Goal: Task Accomplishment & Management: Use online tool/utility

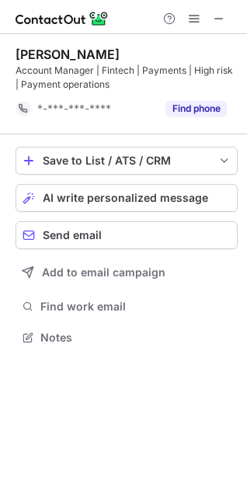
scroll to position [327, 247]
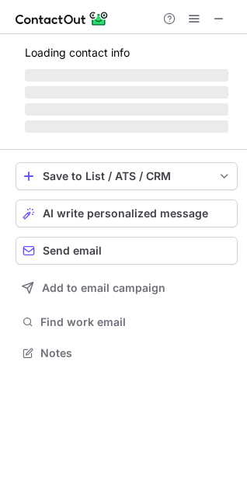
scroll to position [362, 247]
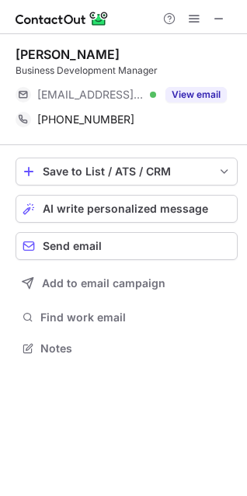
scroll to position [338, 247]
click at [224, 18] on span at bounding box center [219, 18] width 12 height 12
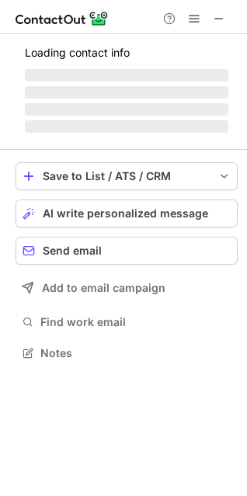
scroll to position [7, 8]
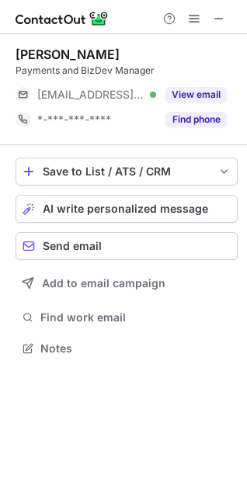
drag, startPoint x: 226, startPoint y: 21, endPoint x: 65, endPoint y: 21, distance: 160.8
click at [225, 21] on button at bounding box center [219, 18] width 19 height 19
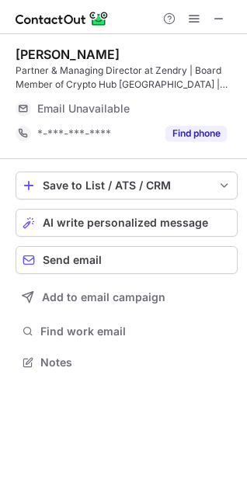
scroll to position [352, 247]
click at [216, 22] on span at bounding box center [219, 18] width 12 height 12
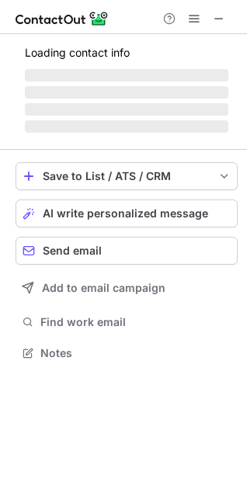
scroll to position [7, 8]
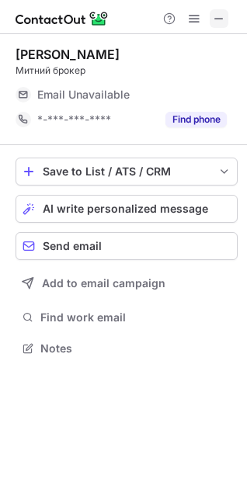
click at [213, 14] on span at bounding box center [219, 18] width 12 height 12
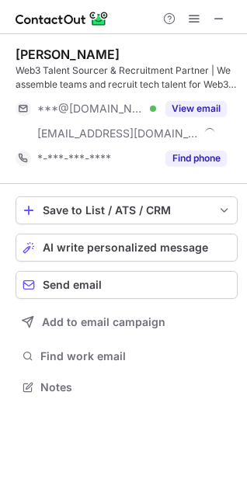
scroll to position [376, 247]
click at [224, 16] on span at bounding box center [219, 18] width 12 height 12
